Goal: Find specific page/section: Find specific page/section

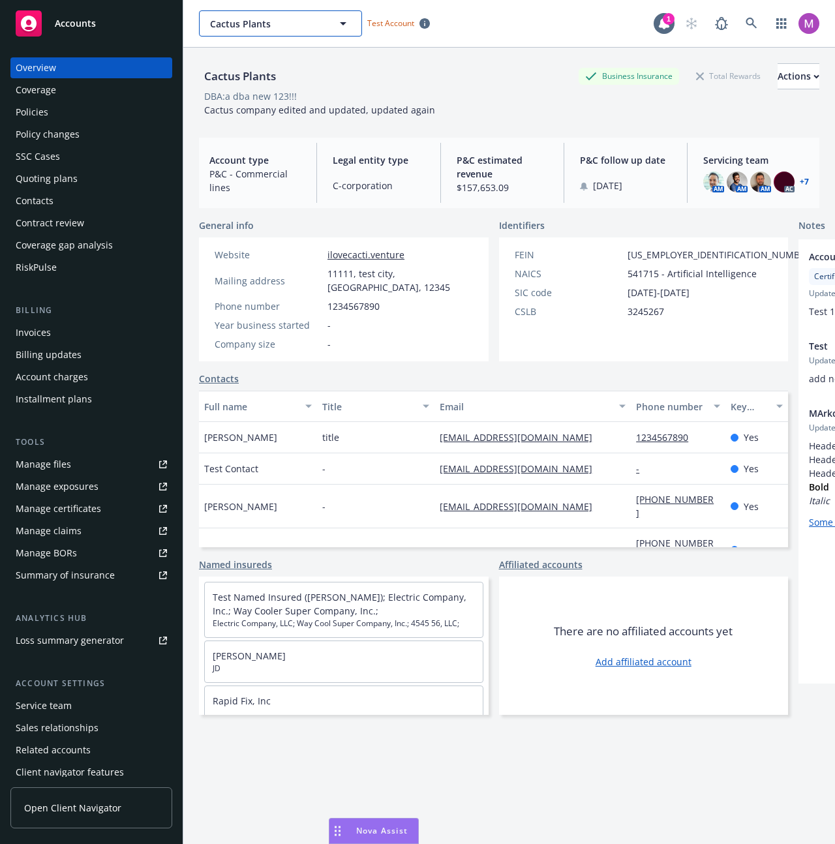
click at [279, 12] on button "Cactus Plants" at bounding box center [280, 23] width 163 height 26
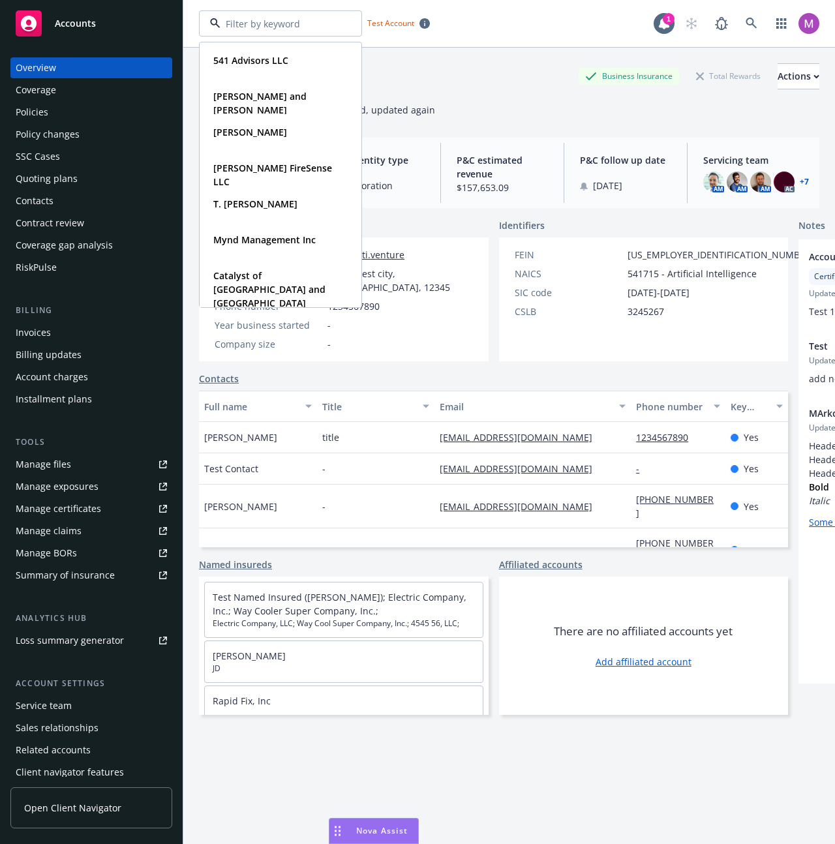
click at [799, 10] on div "541 Advisors LLC Type Commercial Carmine and Kelly Bellafronte Type Personal Pe…" at bounding box center [509, 23] width 652 height 47
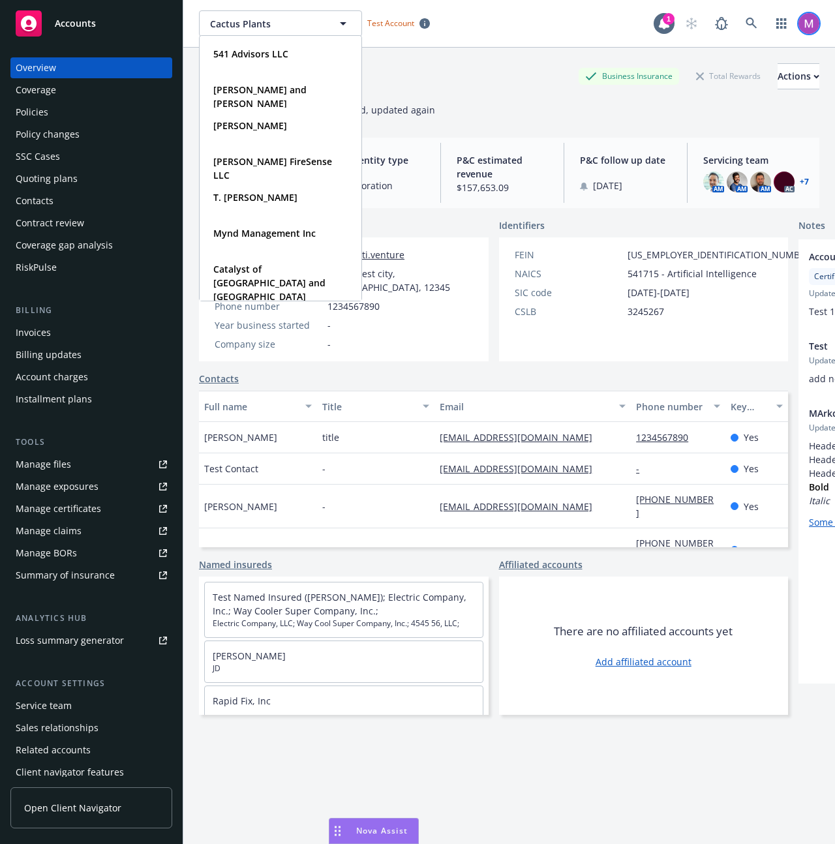
click at [799, 14] on img at bounding box center [809, 23] width 21 height 21
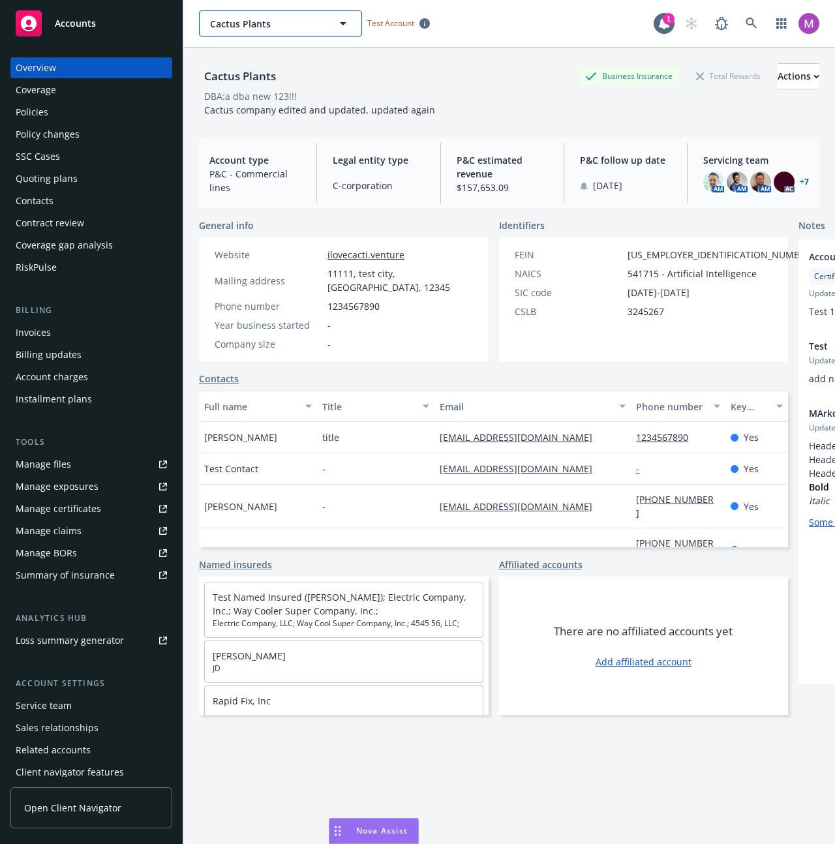
click at [269, 36] on button "Cactus Plants" at bounding box center [280, 23] width 163 height 26
type input "eb"
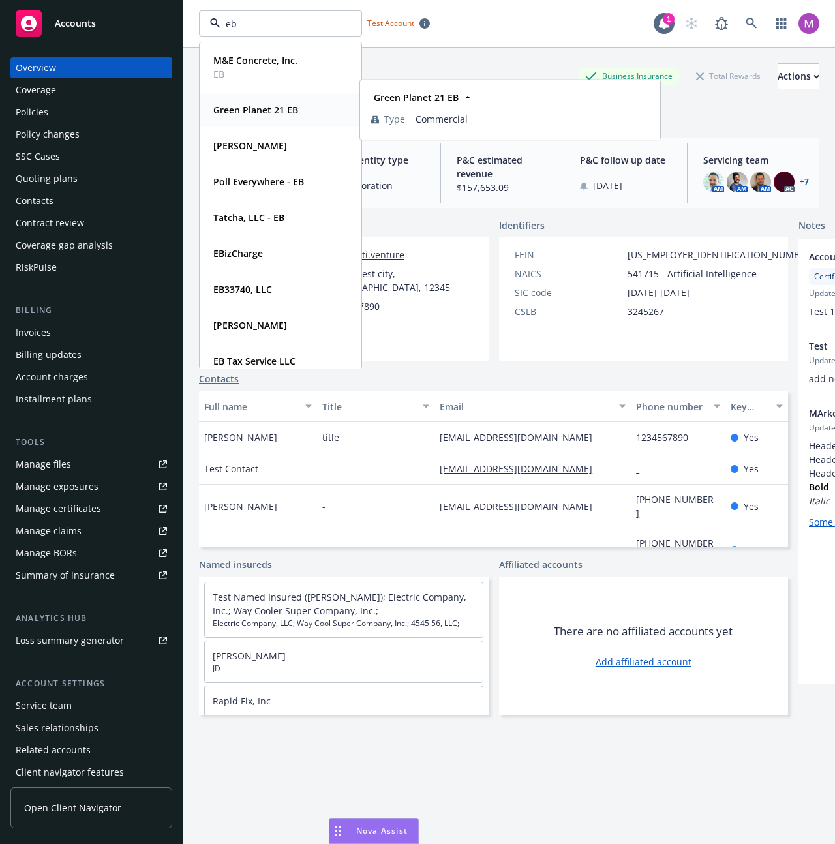
click at [297, 115] on div "Green Planet 21 EB" at bounding box center [254, 109] width 93 height 19
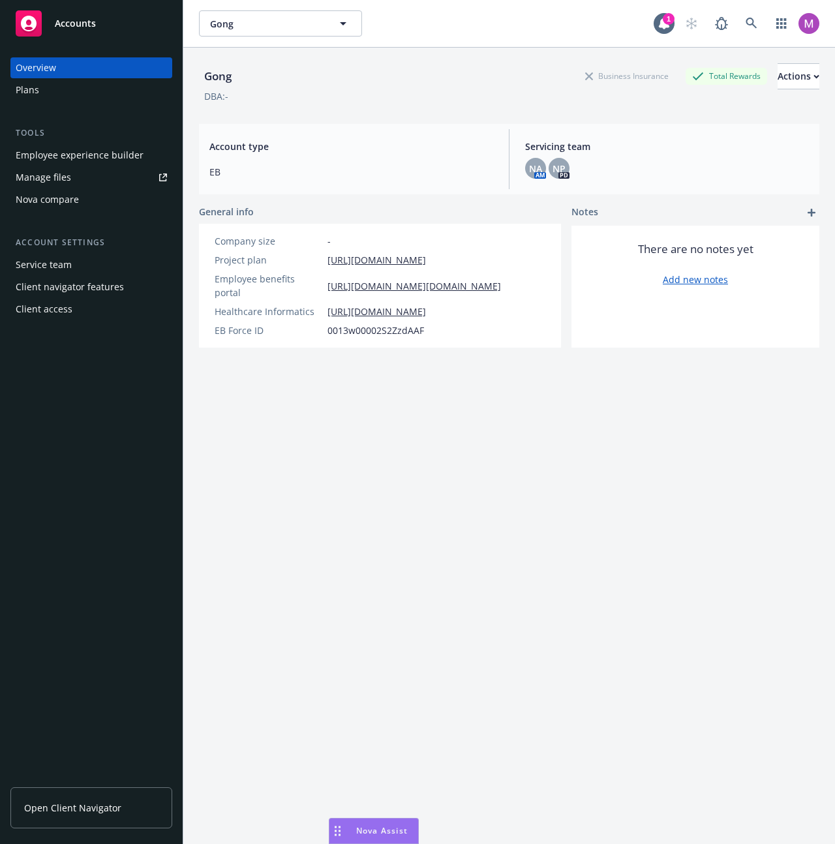
click at [54, 95] on div "Plans" at bounding box center [91, 90] width 151 height 21
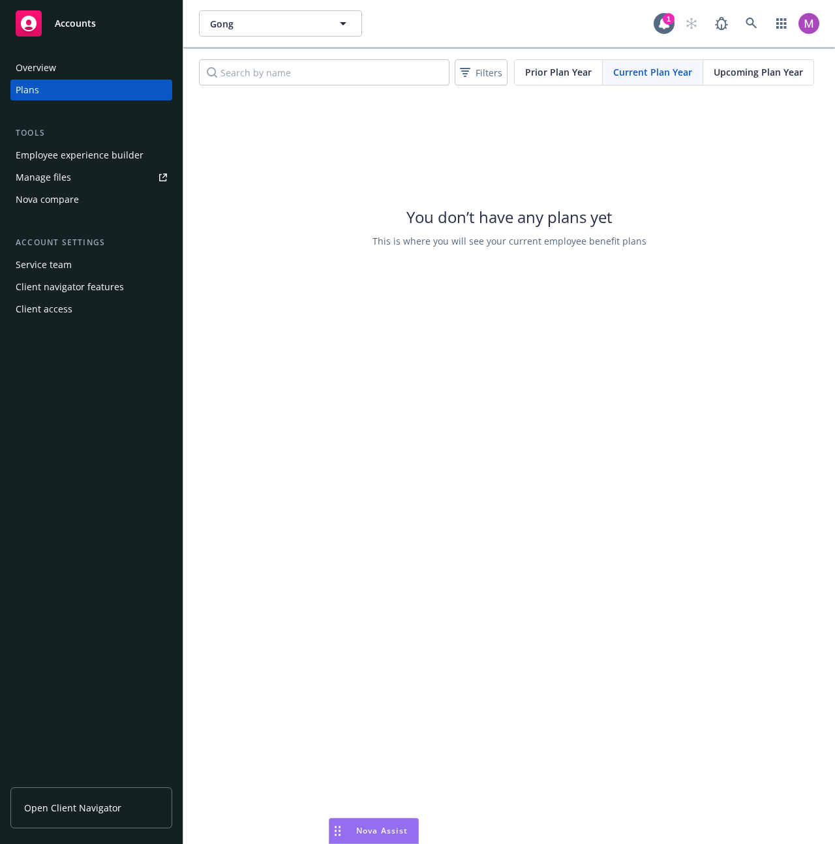
click at [52, 80] on div "Plans" at bounding box center [91, 90] width 151 height 21
click at [60, 61] on div "Overview" at bounding box center [91, 67] width 151 height 21
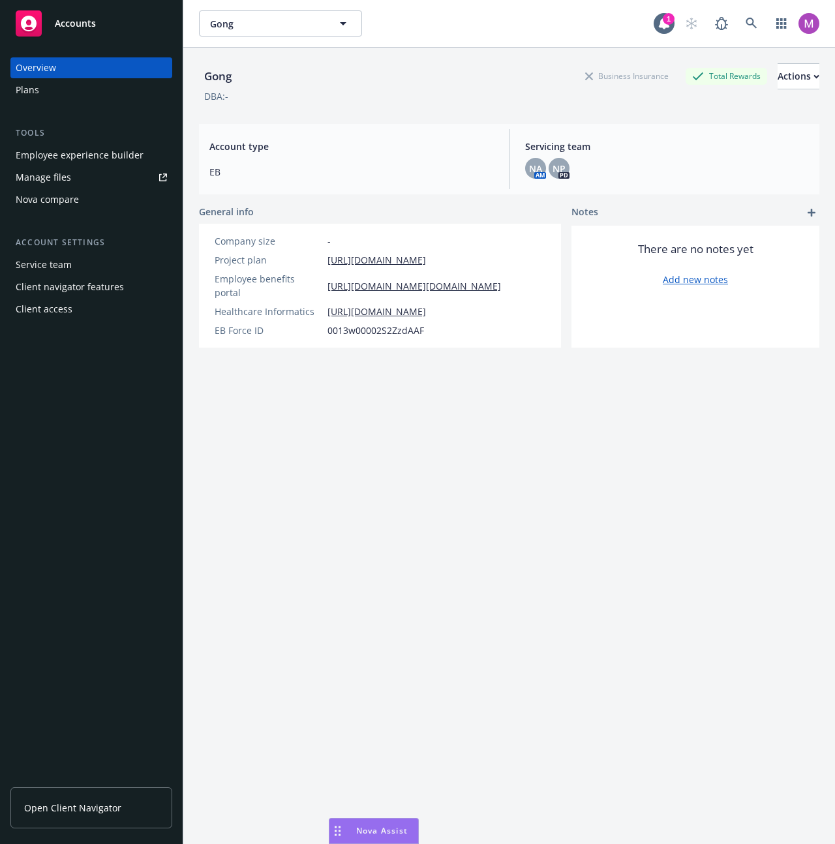
drag, startPoint x: 513, startPoint y: 581, endPoint x: 566, endPoint y: 110, distance: 474.1
click at [513, 581] on div "Gong Business Insurance Total Rewards Actions DBA: - Account type EB Servicing …" at bounding box center [509, 462] width 621 height 829
